Goal: Task Accomplishment & Management: Complete application form

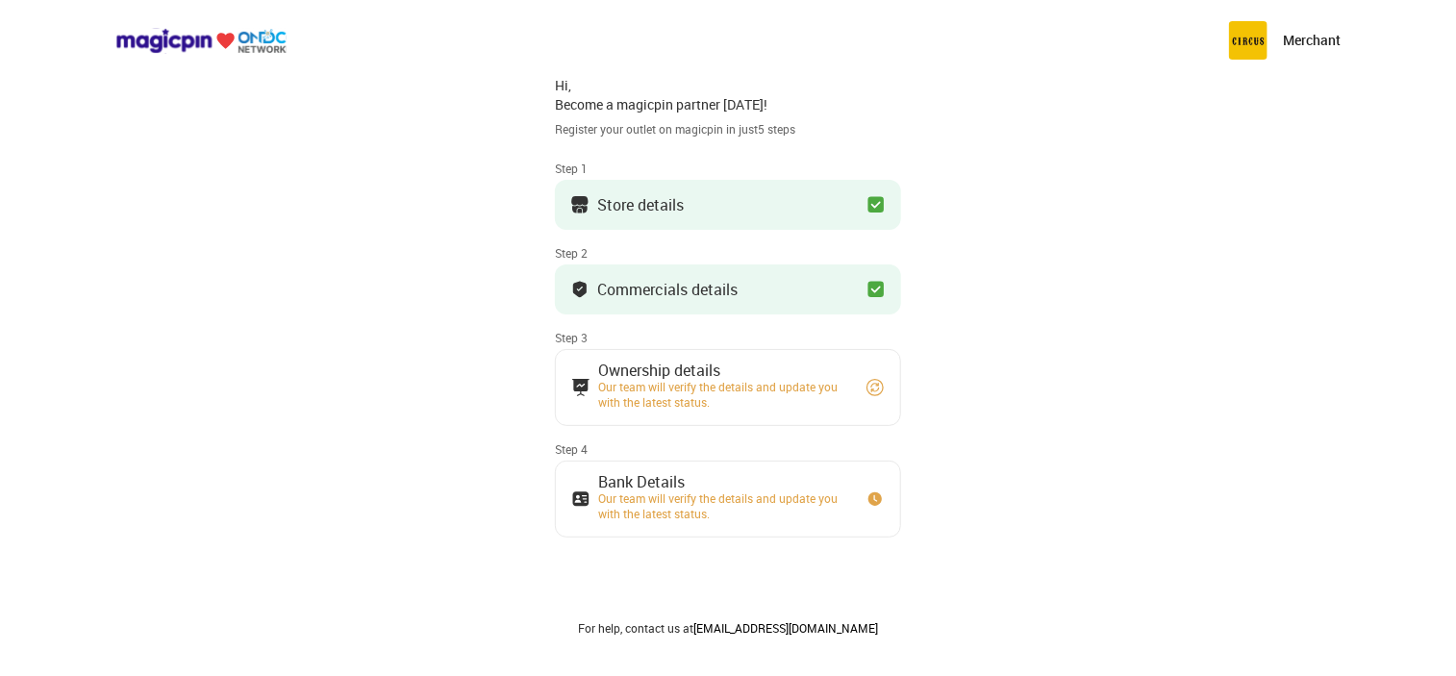
scroll to position [2, 0]
click at [642, 210] on div "Store details" at bounding box center [640, 205] width 87 height 10
click at [681, 392] on div "Our team will verify the details and update you with the latest status." at bounding box center [723, 394] width 250 height 31
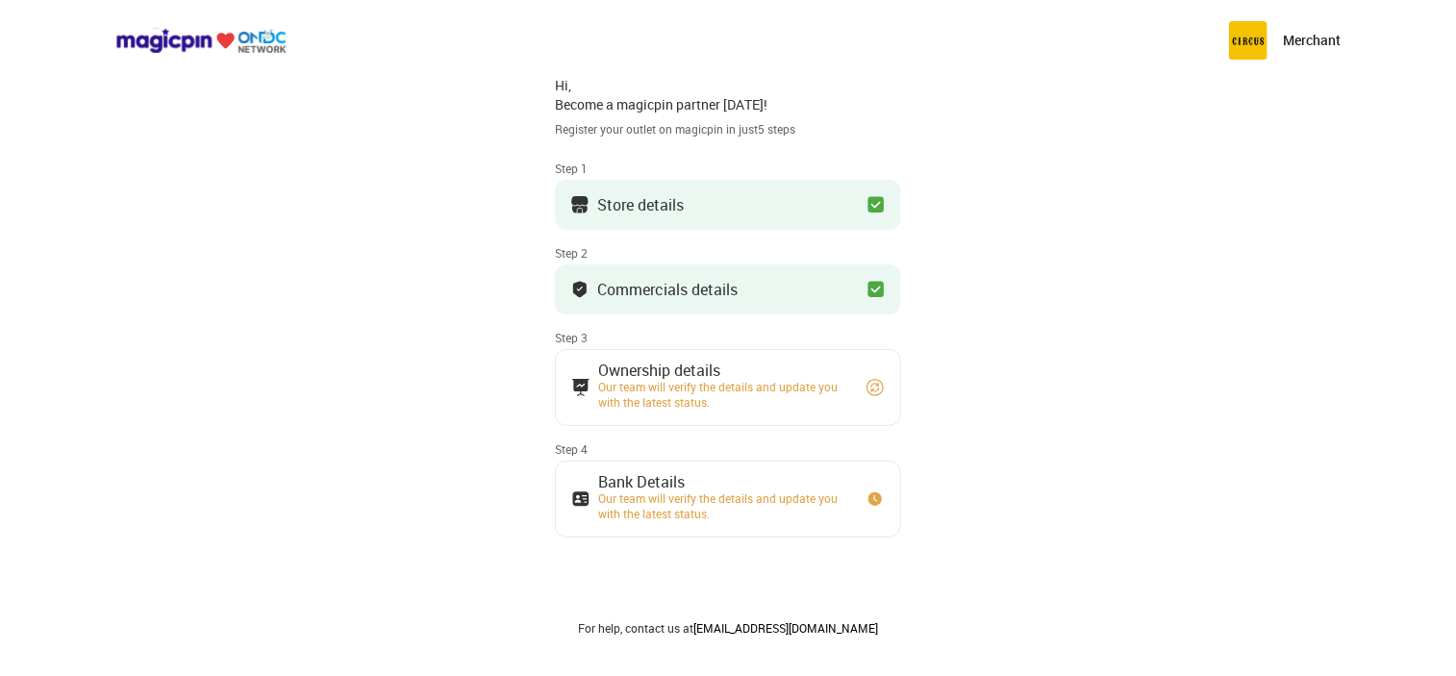
click at [670, 495] on div "Our team will verify the details and update you with the latest status." at bounding box center [723, 506] width 250 height 31
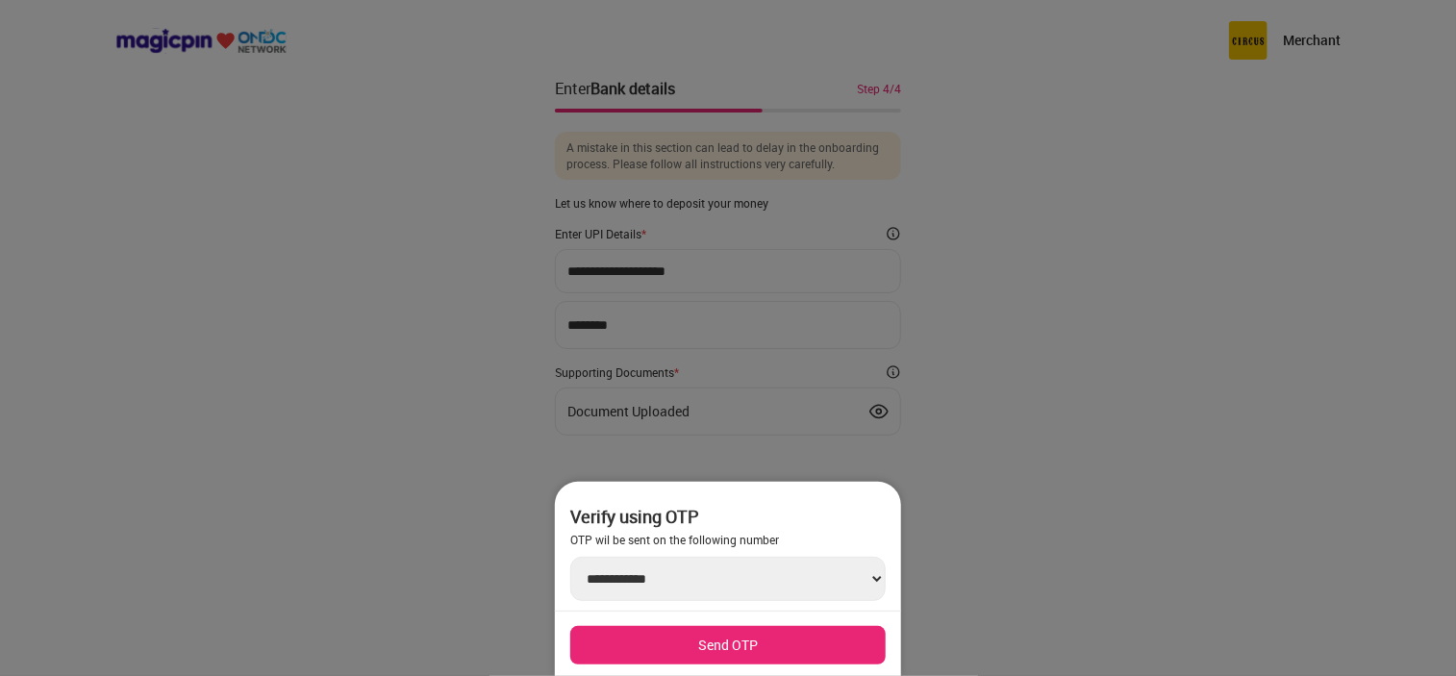
scroll to position [0, 0]
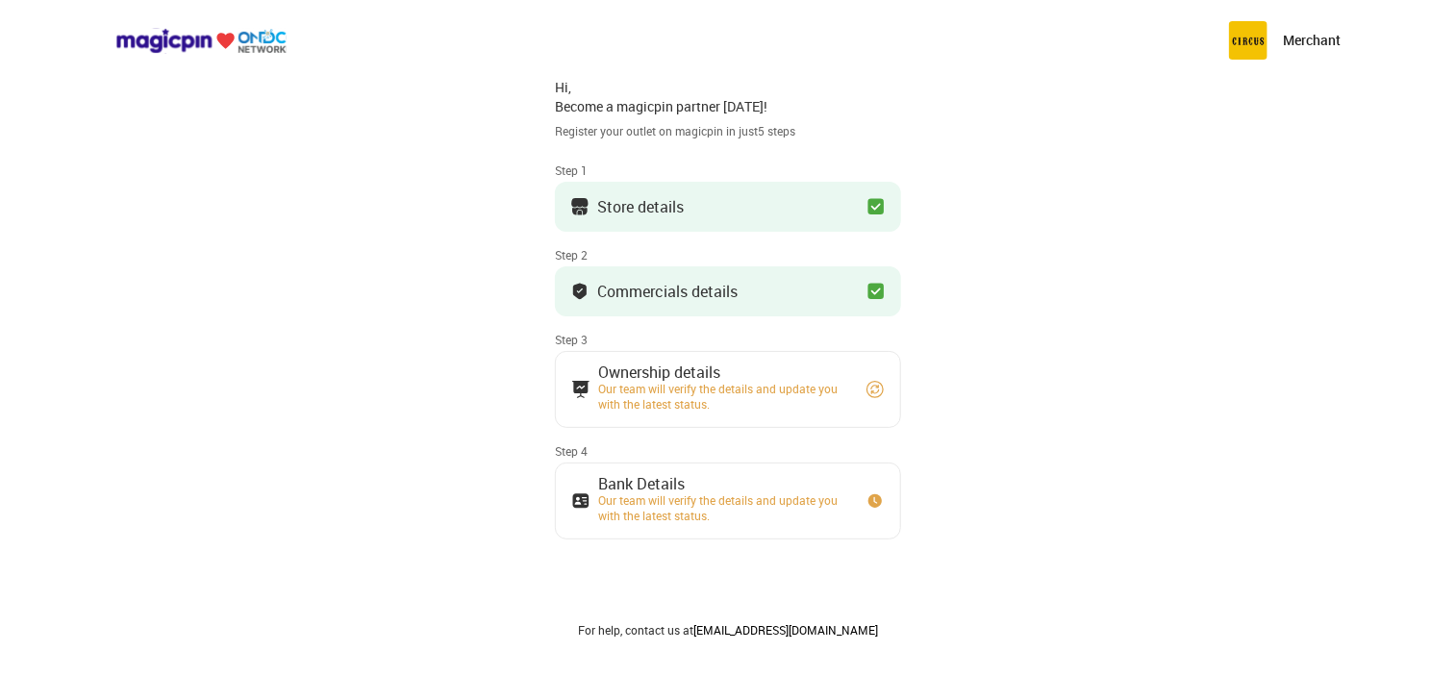
click at [642, 390] on div "Our team will verify the details and update you with the latest status." at bounding box center [723, 396] width 250 height 31
click at [649, 502] on div "Our team will verify the details and update you with the latest status." at bounding box center [723, 507] width 250 height 31
